Goal: Navigation & Orientation: Find specific page/section

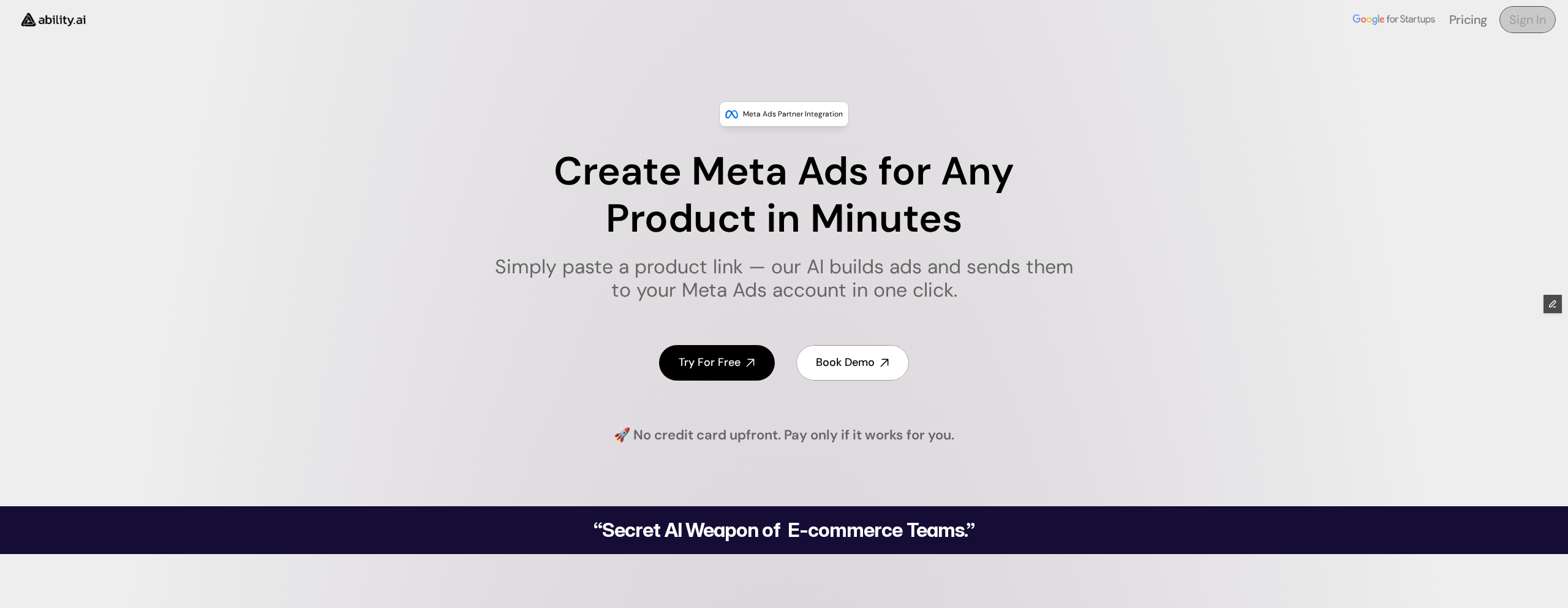
click at [1521, 21] on h4 "Sign In" at bounding box center [1527, 19] width 37 height 17
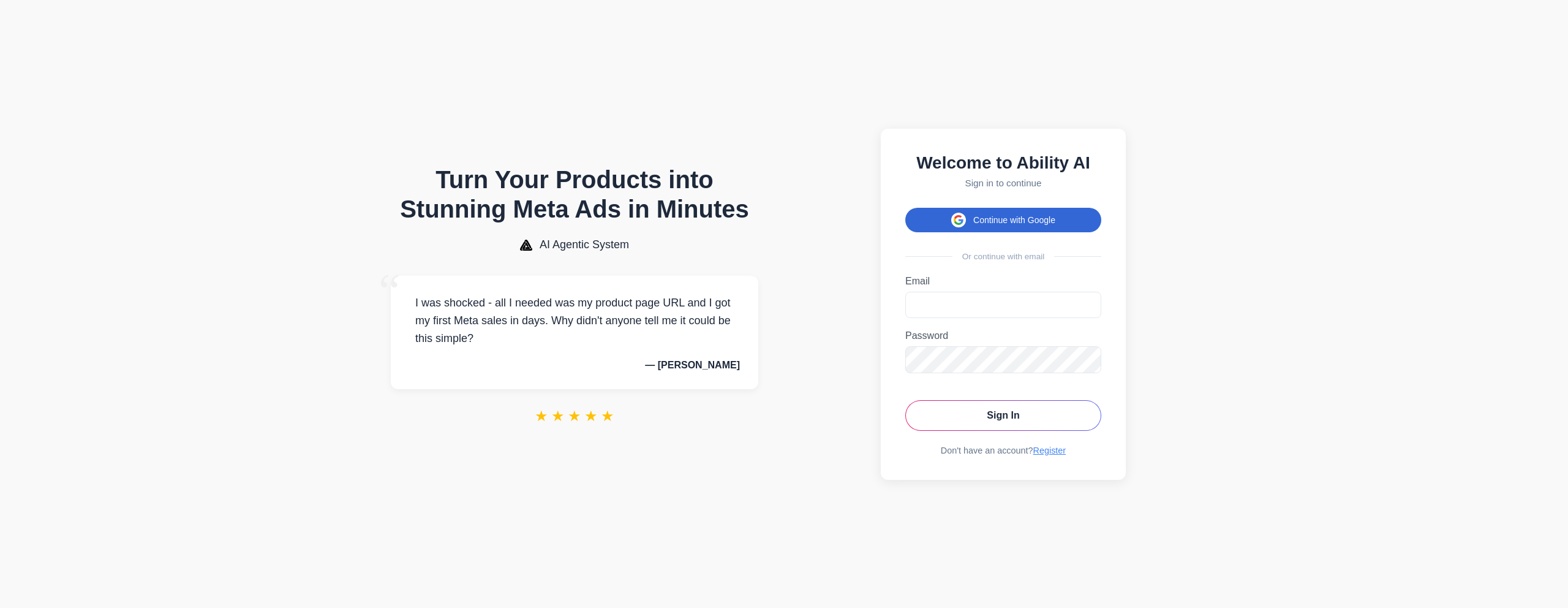
click at [979, 215] on button "Continue with Google" at bounding box center [1003, 220] width 196 height 25
click at [930, 217] on button "Continue with Google" at bounding box center [1003, 220] width 196 height 25
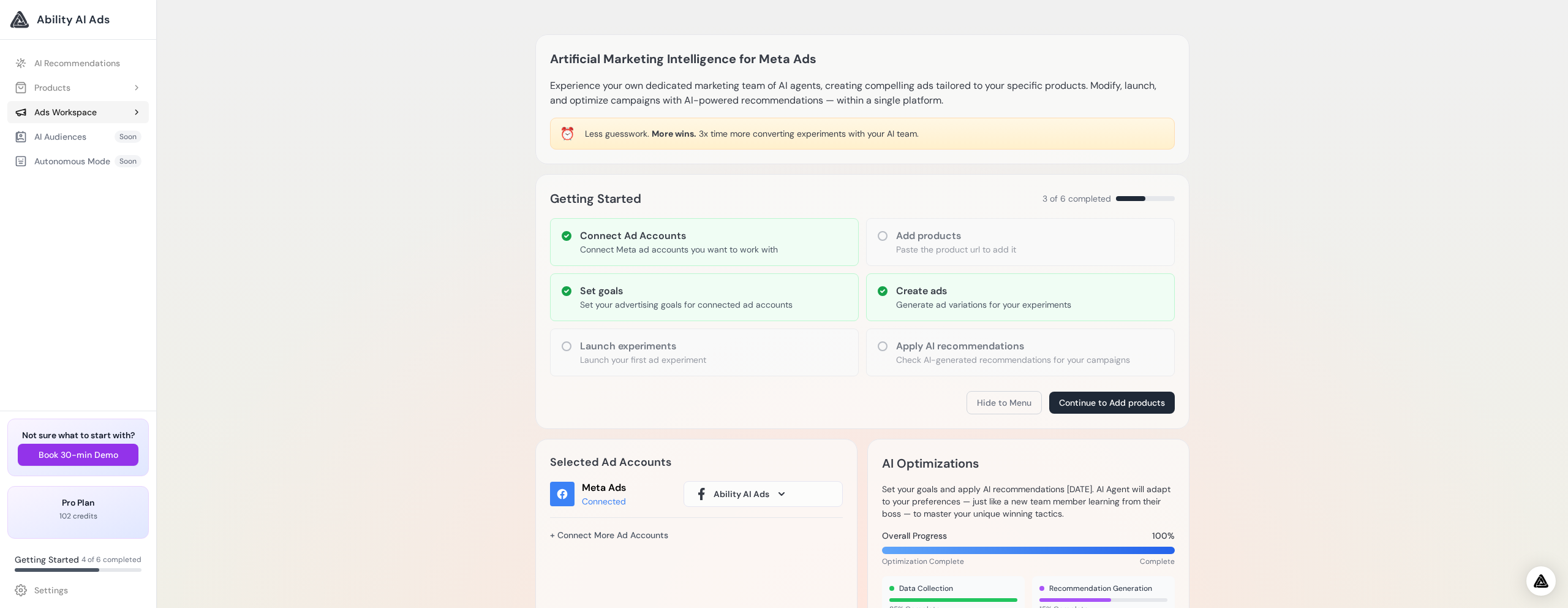
click at [77, 104] on button "Ads Workspace" at bounding box center [78, 112] width 141 height 22
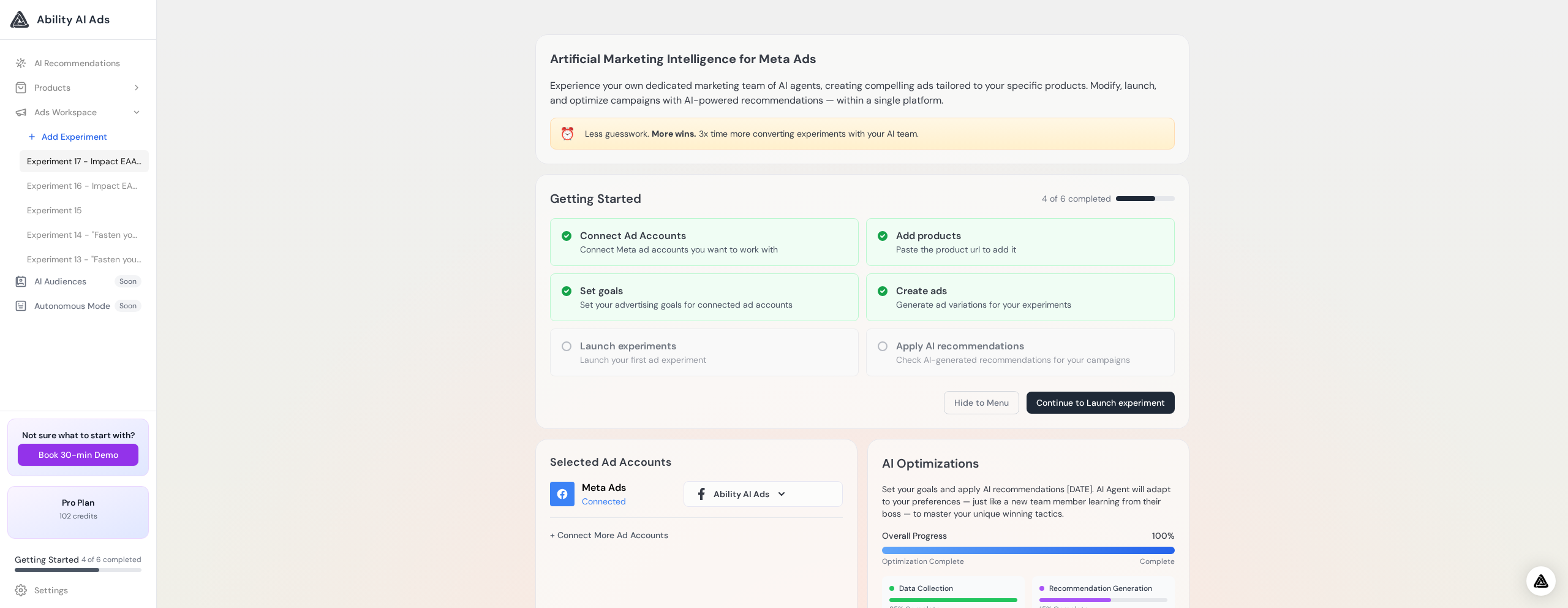
click at [86, 161] on span "Experiment 17 - Impact EAA Tablets | MYPROTEIN™" at bounding box center [84, 161] width 115 height 12
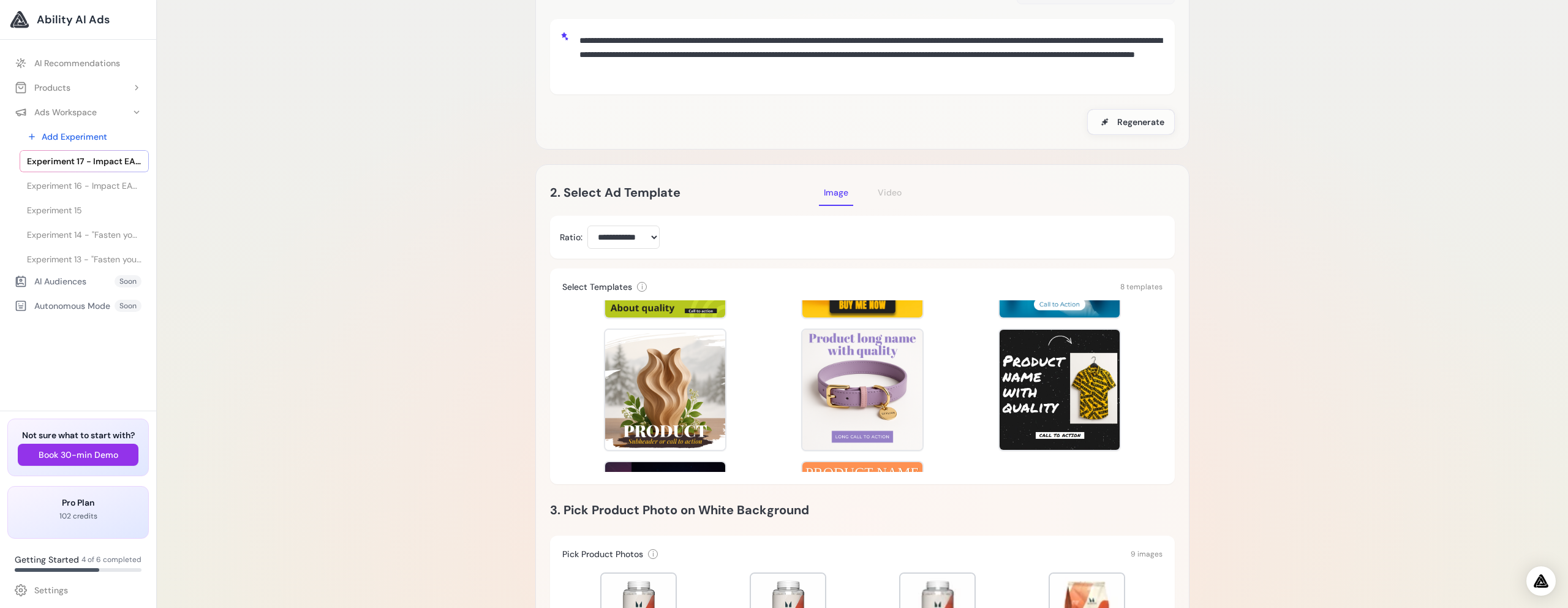
scroll to position [121, 0]
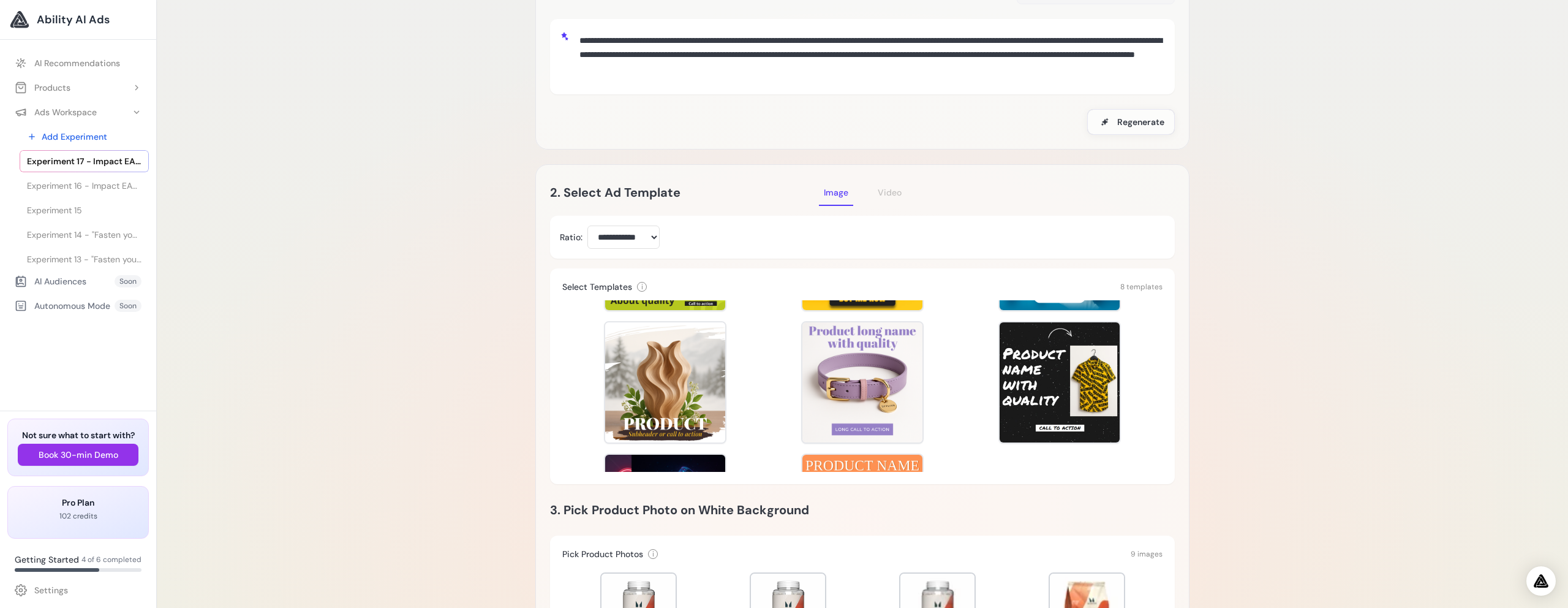
click at [957, 374] on div "Template Preview Template Preview Template Preview Template Preview Template Pr…" at bounding box center [863, 386] width 600 height 172
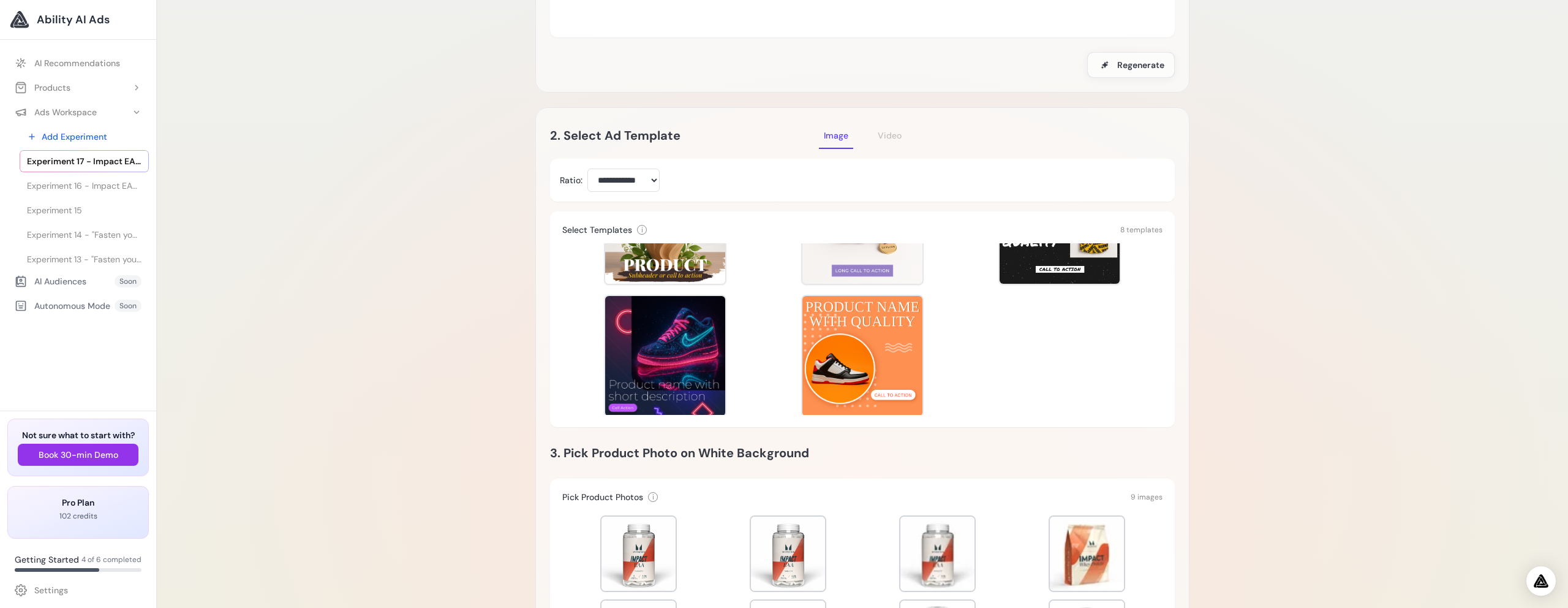
scroll to position [234, 0]
